Goal: Find specific page/section

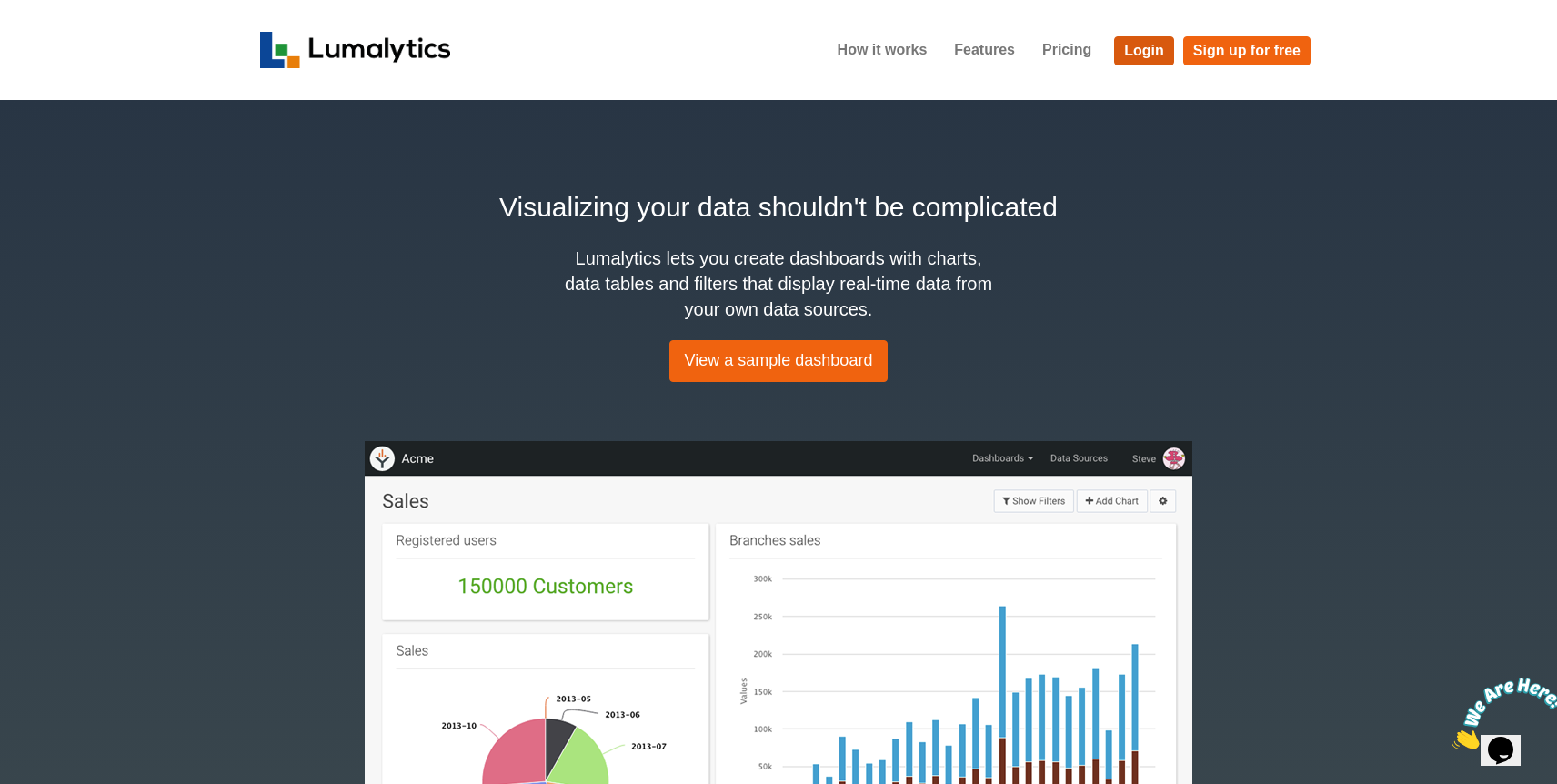
click at [1141, 45] on link "Login" at bounding box center [1144, 50] width 60 height 29
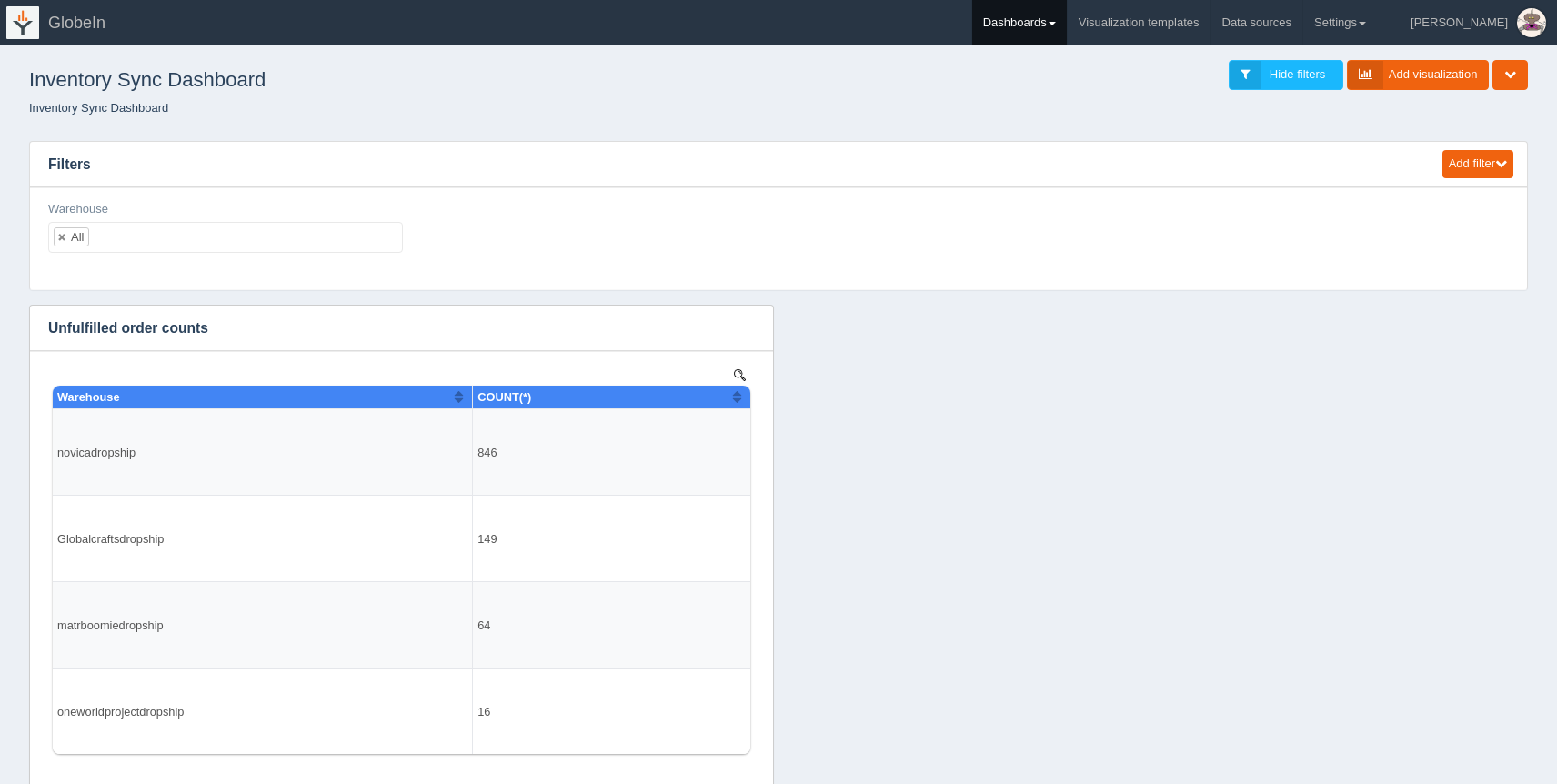
click at [1067, 21] on link "Dashboards" at bounding box center [1019, 22] width 94 height 46
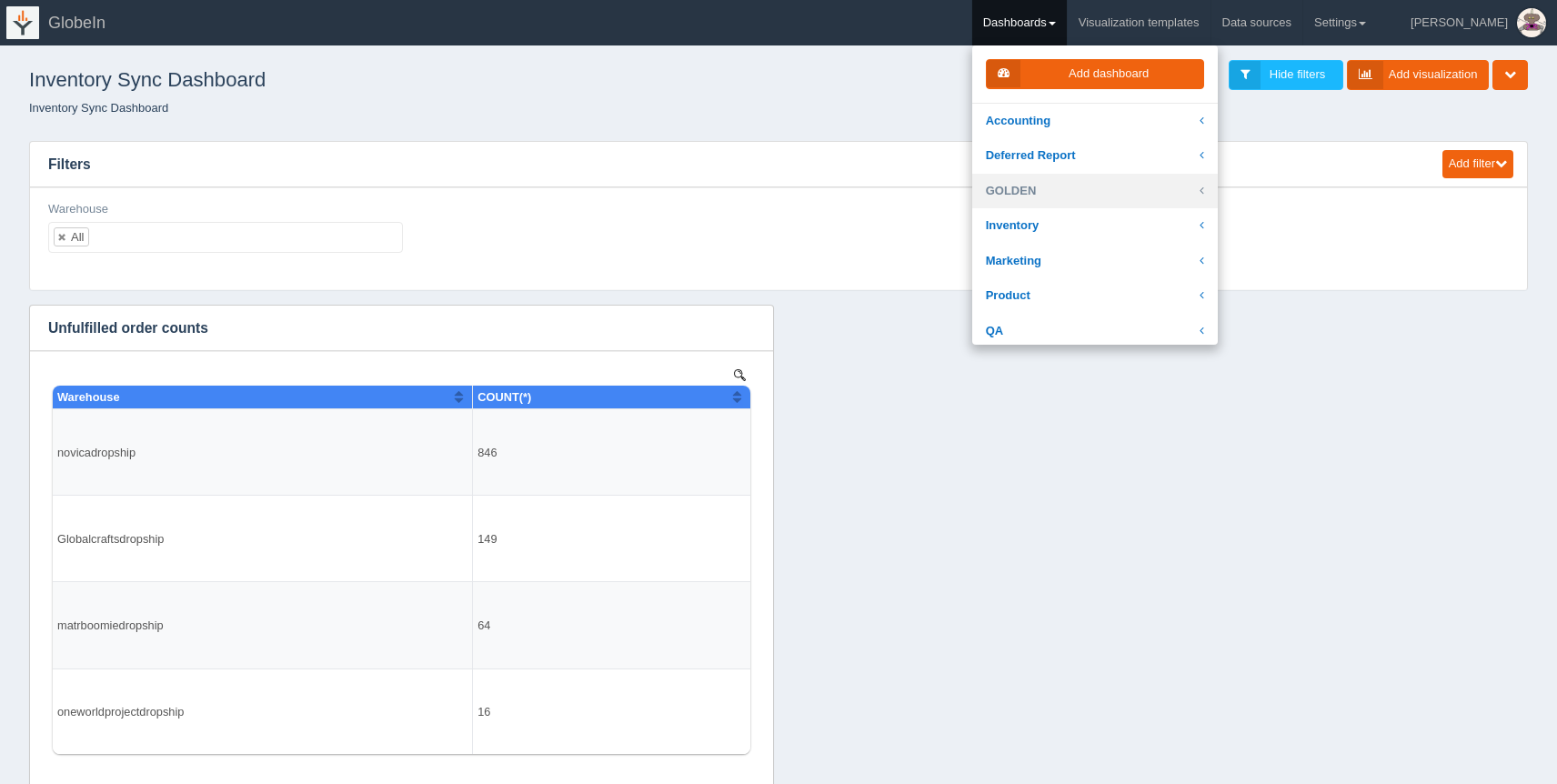
click at [1122, 193] on link "GOLDEN" at bounding box center [1095, 191] width 245 height 35
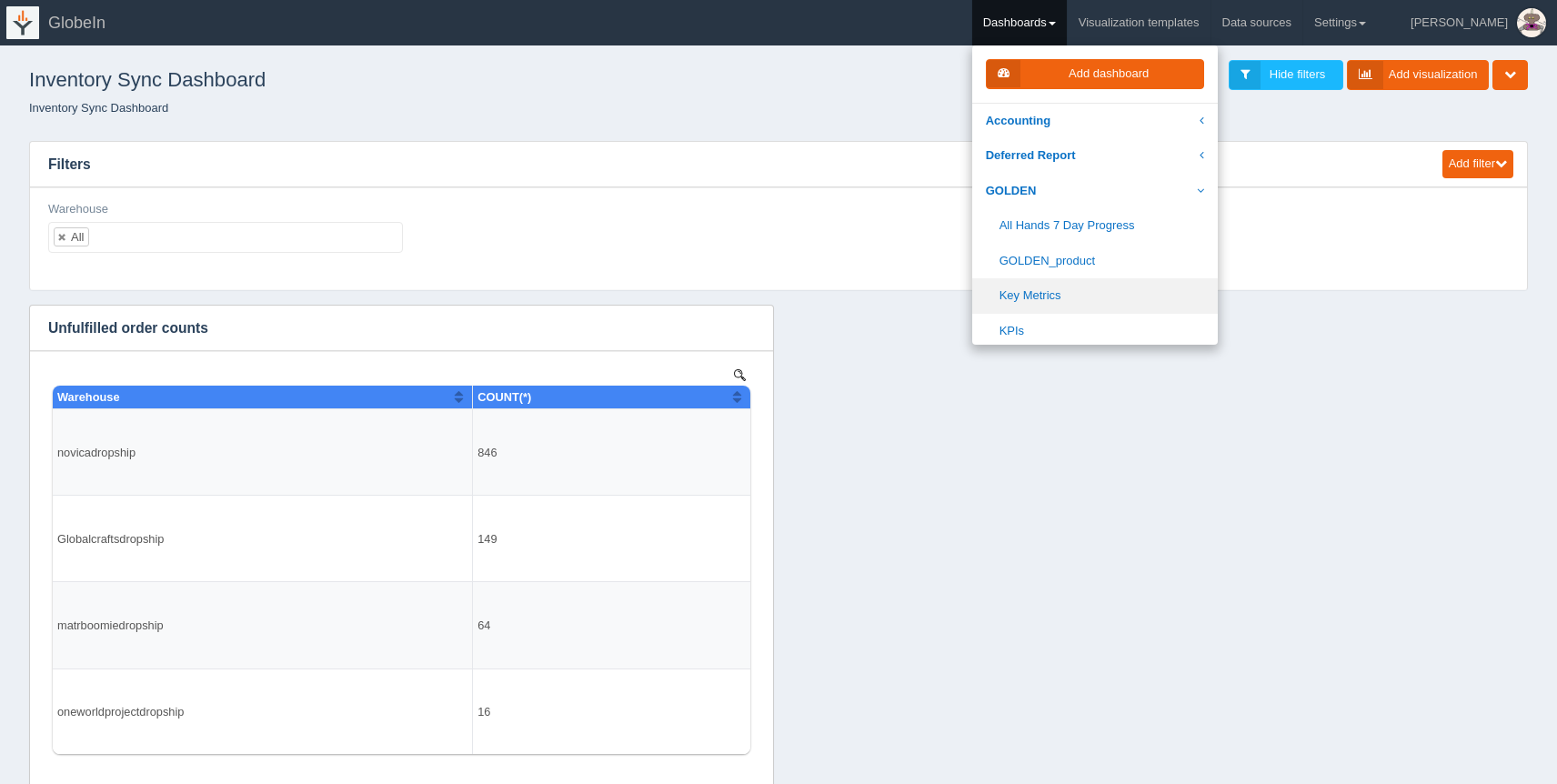
click at [1135, 283] on link "Key Metrics" at bounding box center [1095, 296] width 245 height 35
